Goal: Find specific page/section: Find specific page/section

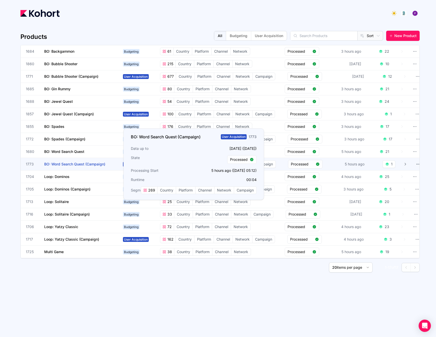
click at [79, 165] on span "BO: Word Search Quest (Campaign)" at bounding box center [74, 164] width 61 height 4
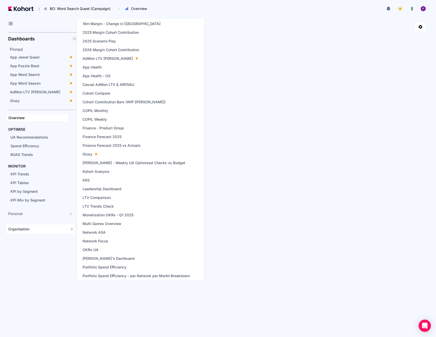
click at [25, 229] on span "Organisation" at bounding box center [18, 228] width 21 height 5
click at [108, 146] on span "Finance Forecast 2025 vs Actuals" at bounding box center [112, 145] width 58 height 5
